Goal: Navigation & Orientation: Find specific page/section

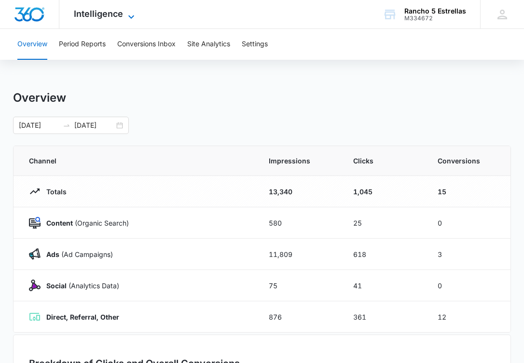
click at [97, 18] on span "Intelligence" at bounding box center [98, 14] width 49 height 10
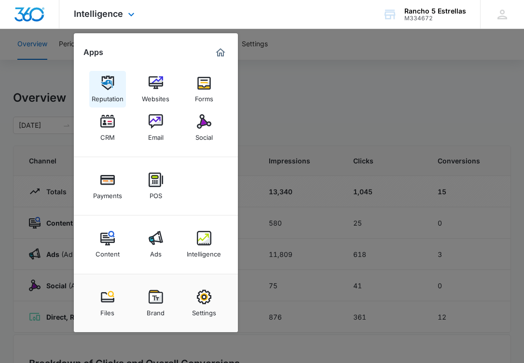
click at [99, 71] on link "Reputation" at bounding box center [107, 89] width 37 height 37
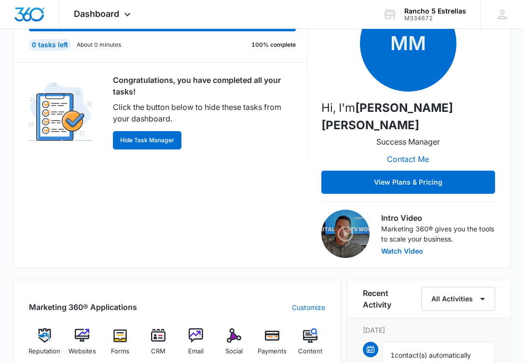
scroll to position [139, 0]
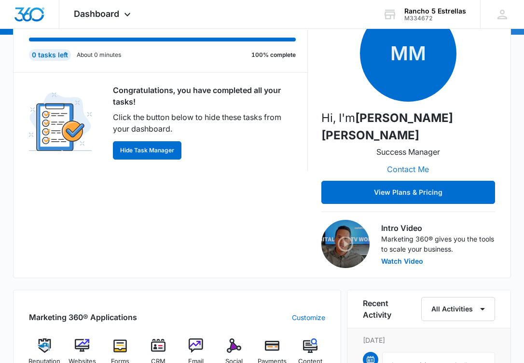
click at [414, 158] on button "Contact Me" at bounding box center [407, 169] width 61 height 23
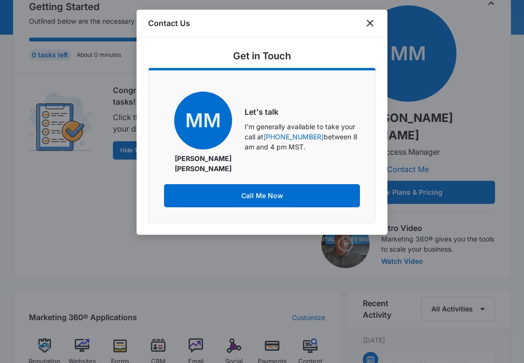
click at [371, 15] on div "Contact Us" at bounding box center [261, 23] width 251 height 27
click at [371, 21] on icon "close" at bounding box center [370, 23] width 12 height 12
